Goal: Task Accomplishment & Management: Complete application form

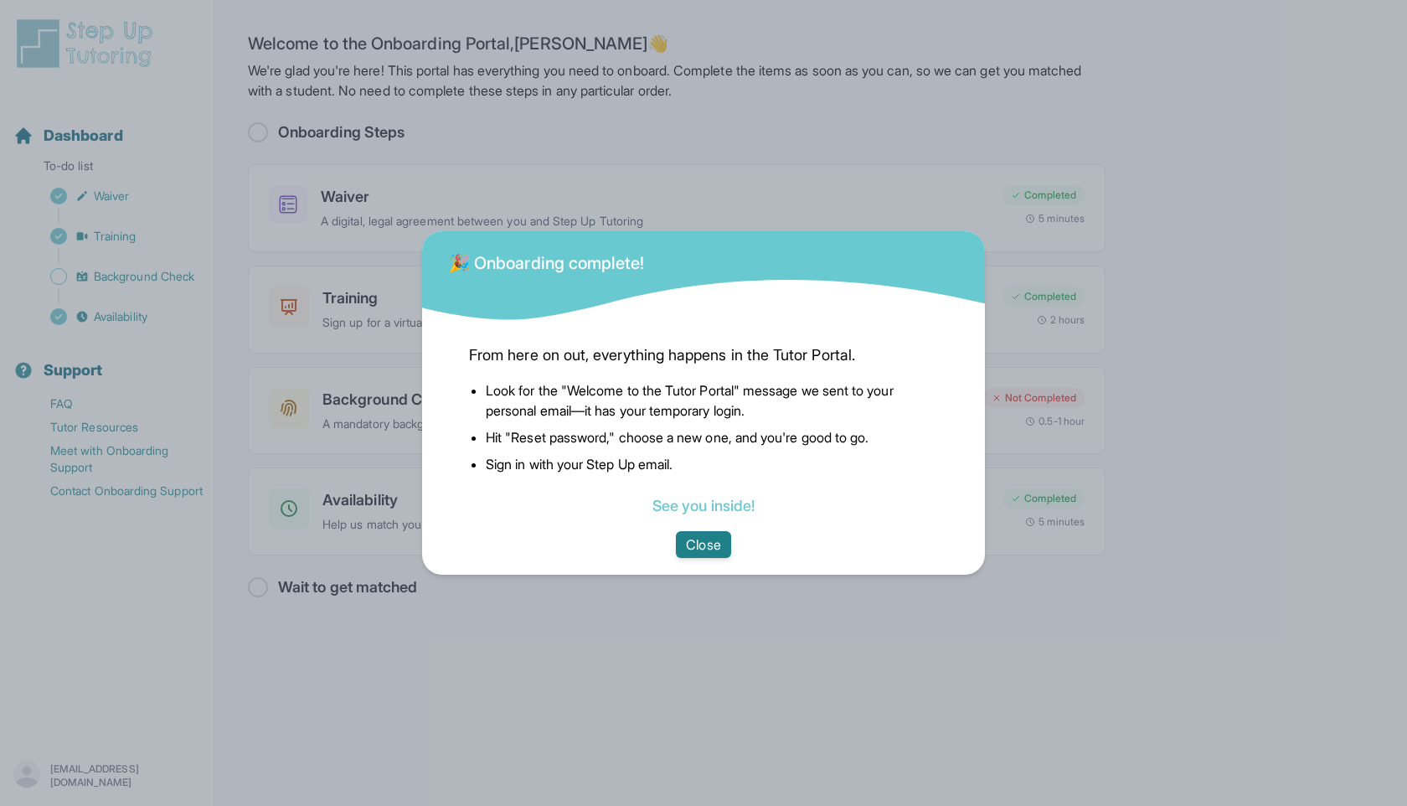
click at [683, 544] on button "Close" at bounding box center [703, 544] width 54 height 27
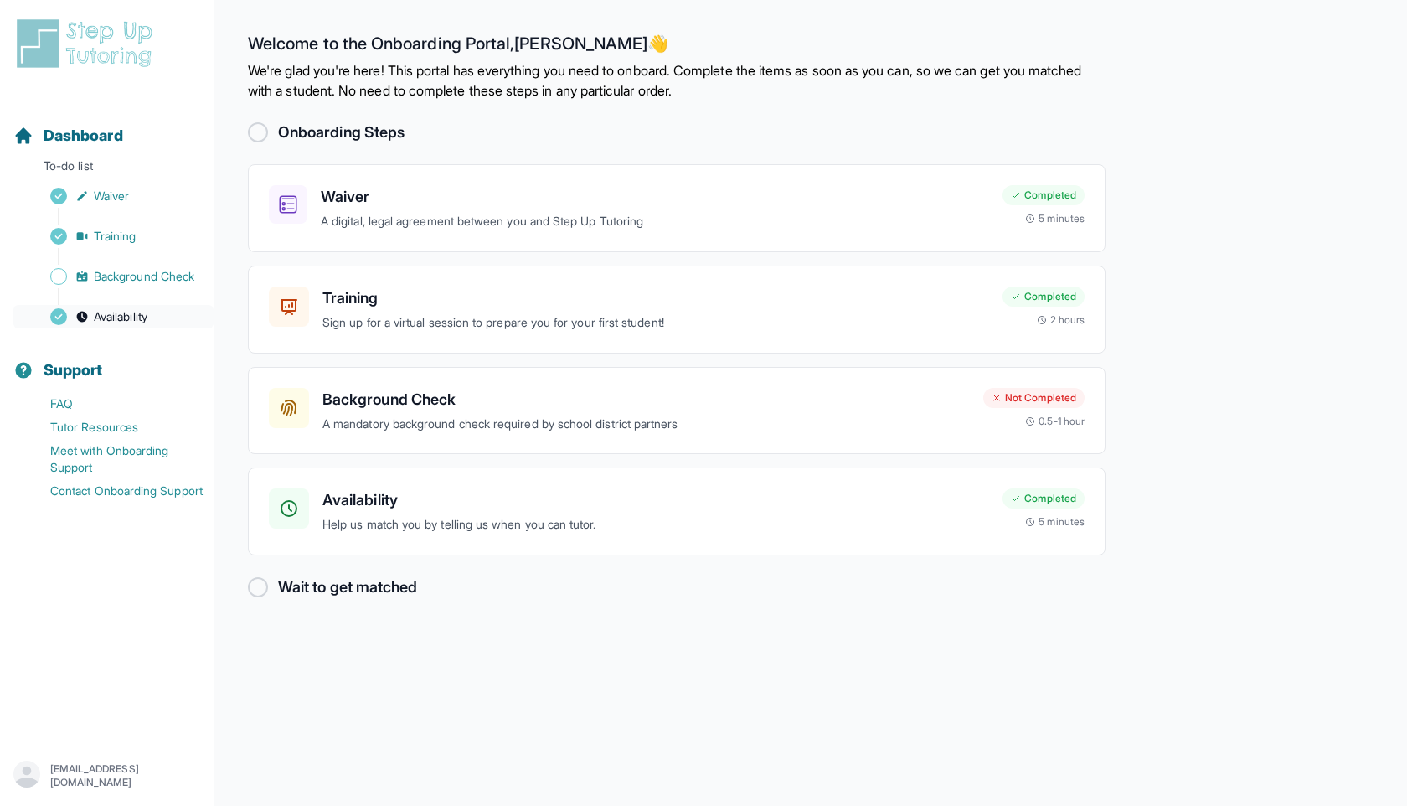
click at [147, 319] on span "Availability" at bounding box center [121, 316] width 54 height 17
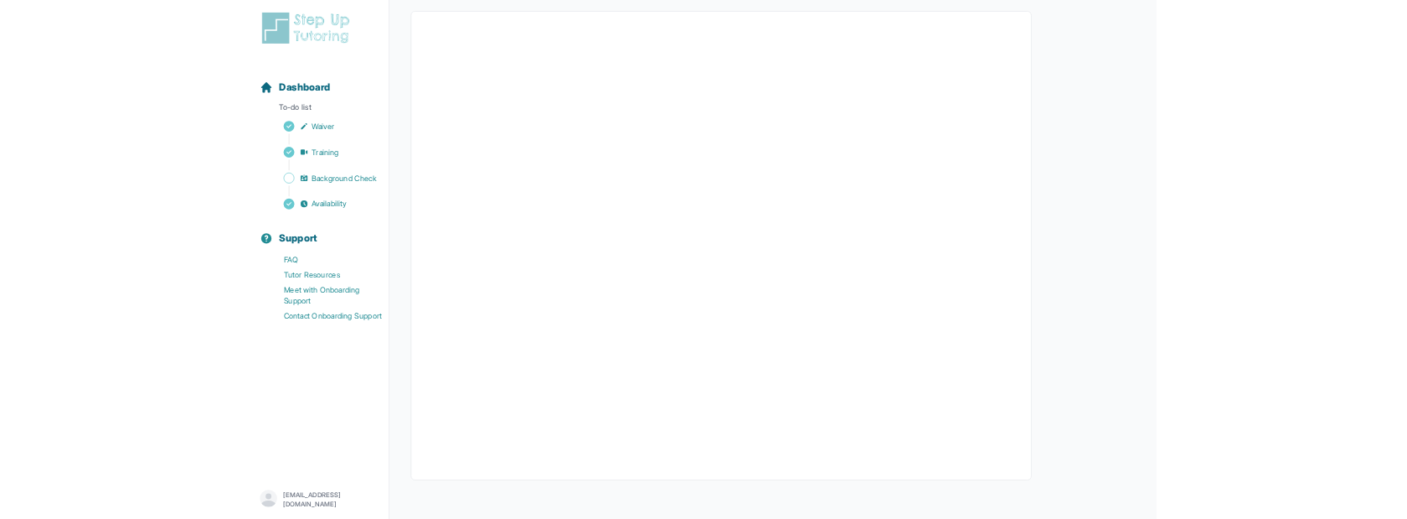
scroll to position [168, 0]
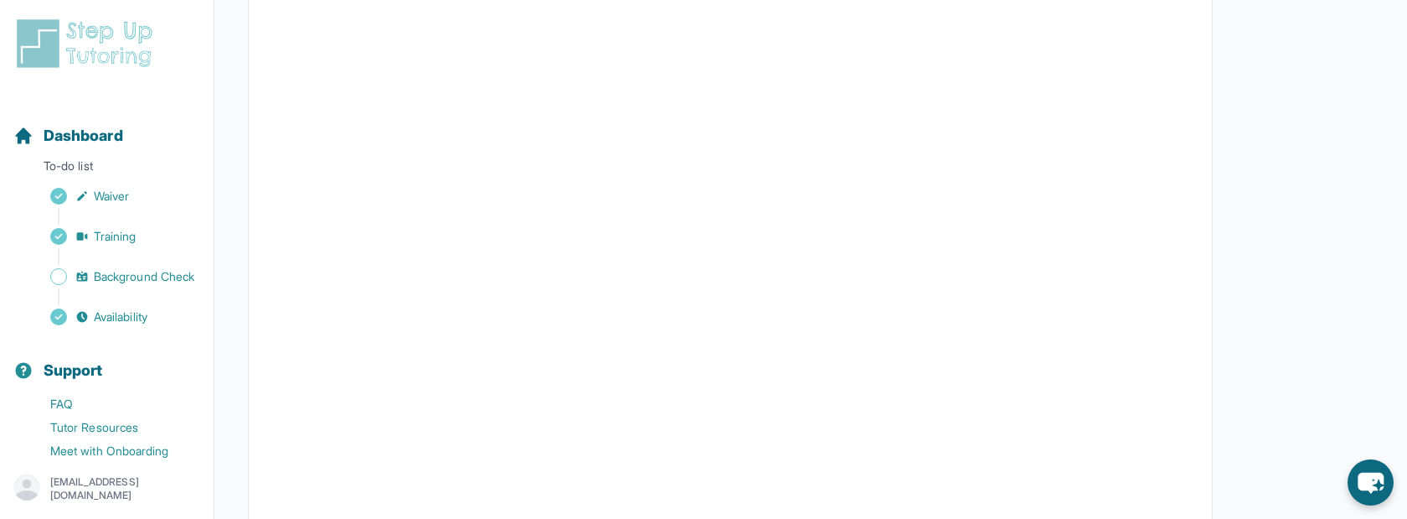
scroll to position [240, 0]
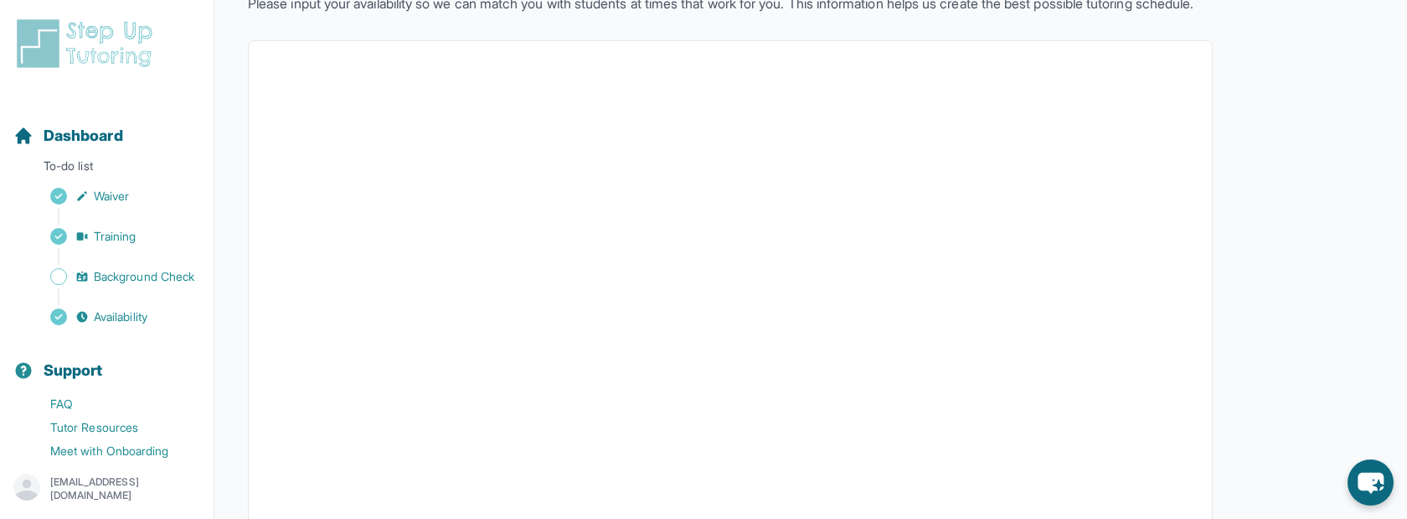
scroll to position [147, 0]
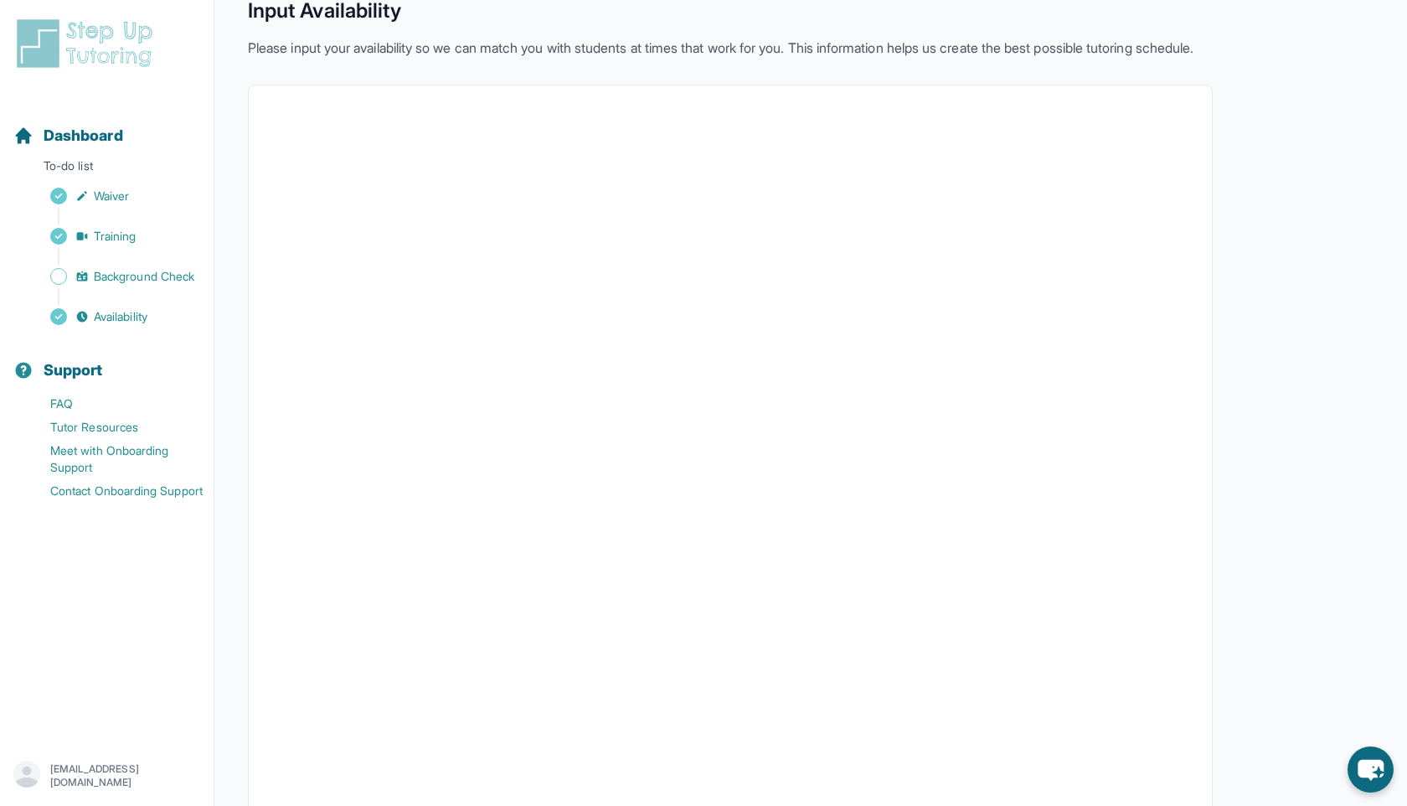
scroll to position [168, 0]
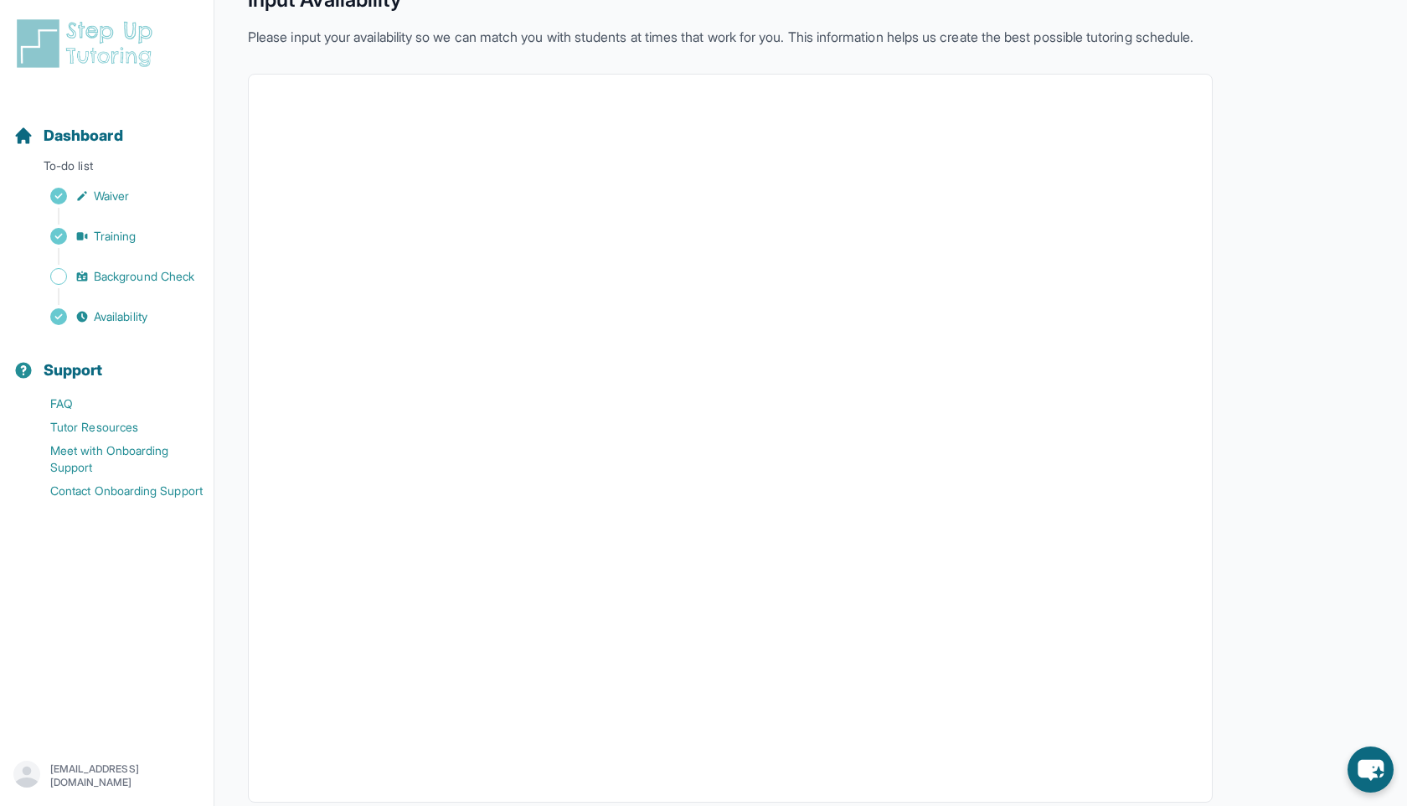
scroll to position [168, 0]
